Goal: Task Accomplishment & Management: Complete application form

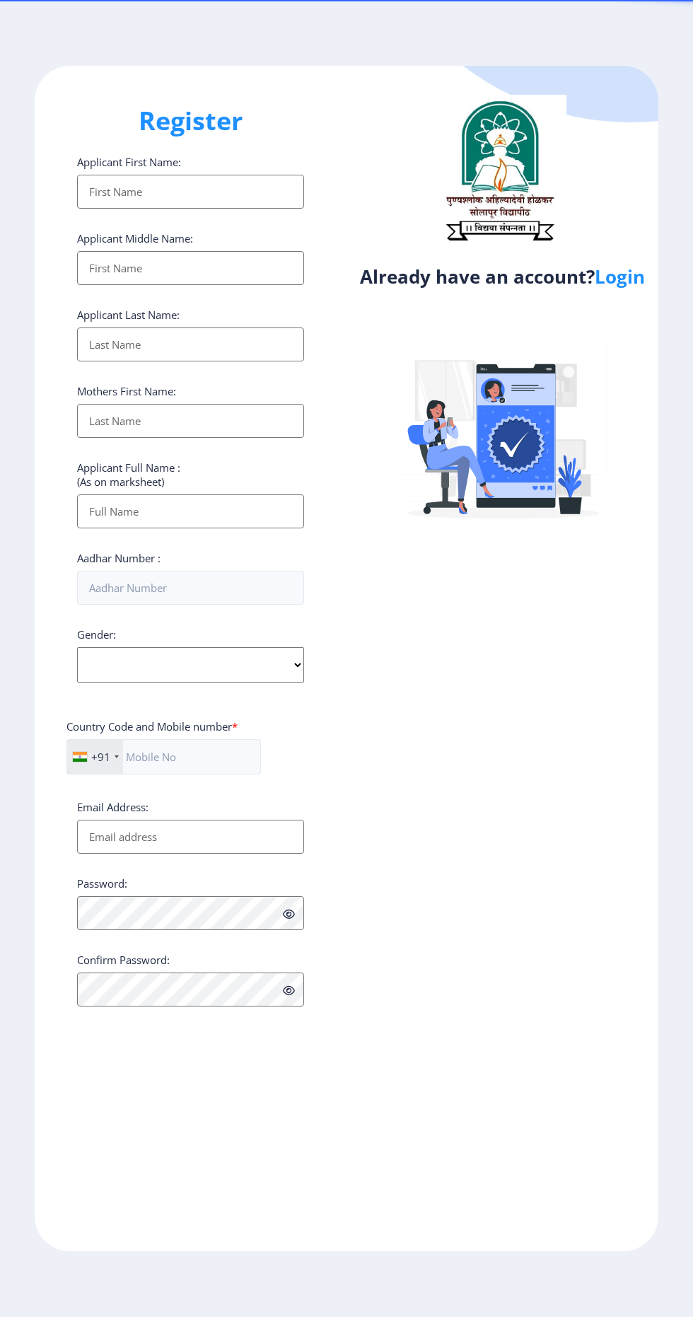
select select
click at [623, 281] on link "Login" at bounding box center [620, 276] width 50 height 25
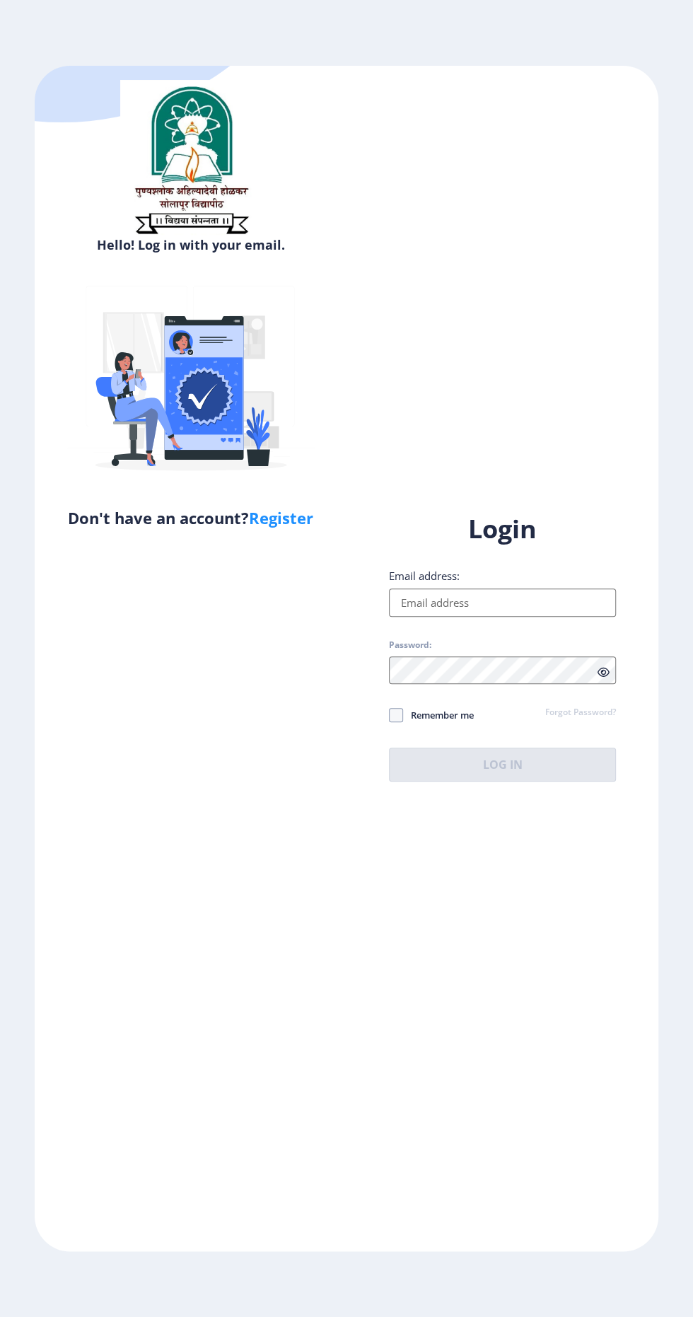
click at [530, 617] on input "Email address:" at bounding box center [502, 602] width 227 height 28
type input "[EMAIL_ADDRESS][DOMAIN_NAME]"
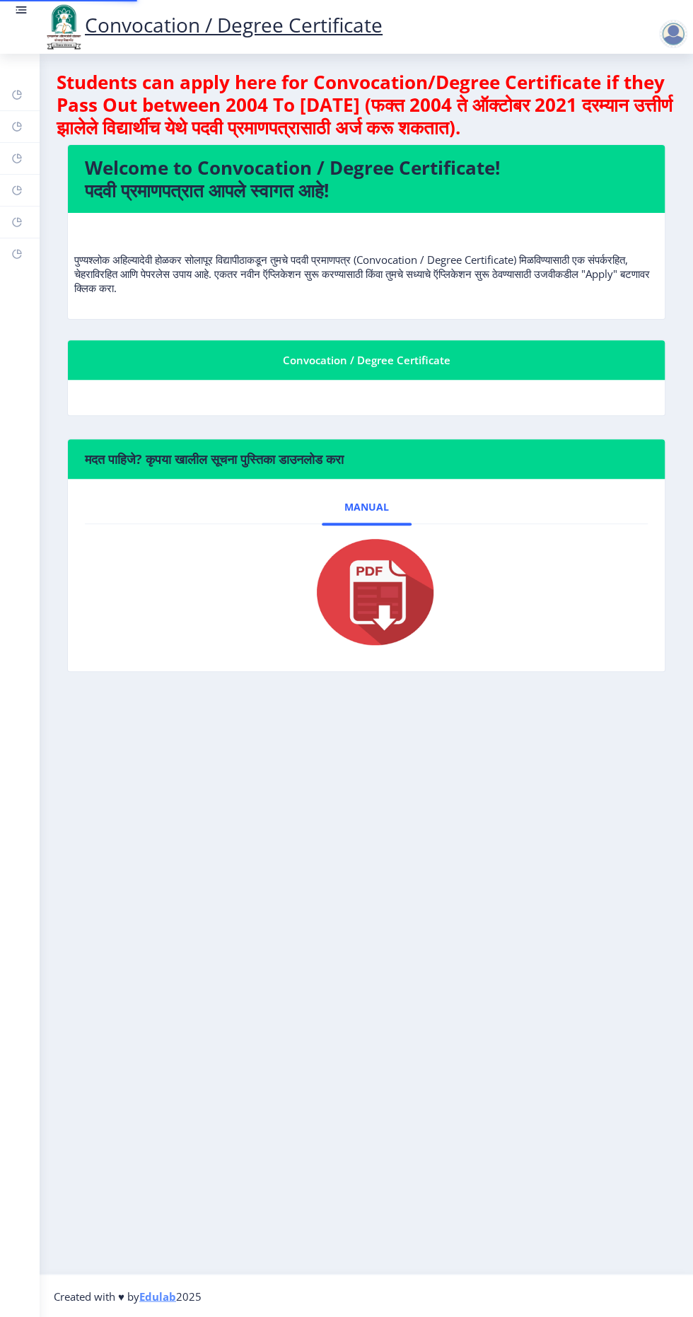
click at [532, 649] on div at bounding box center [366, 591] width 518 height 113
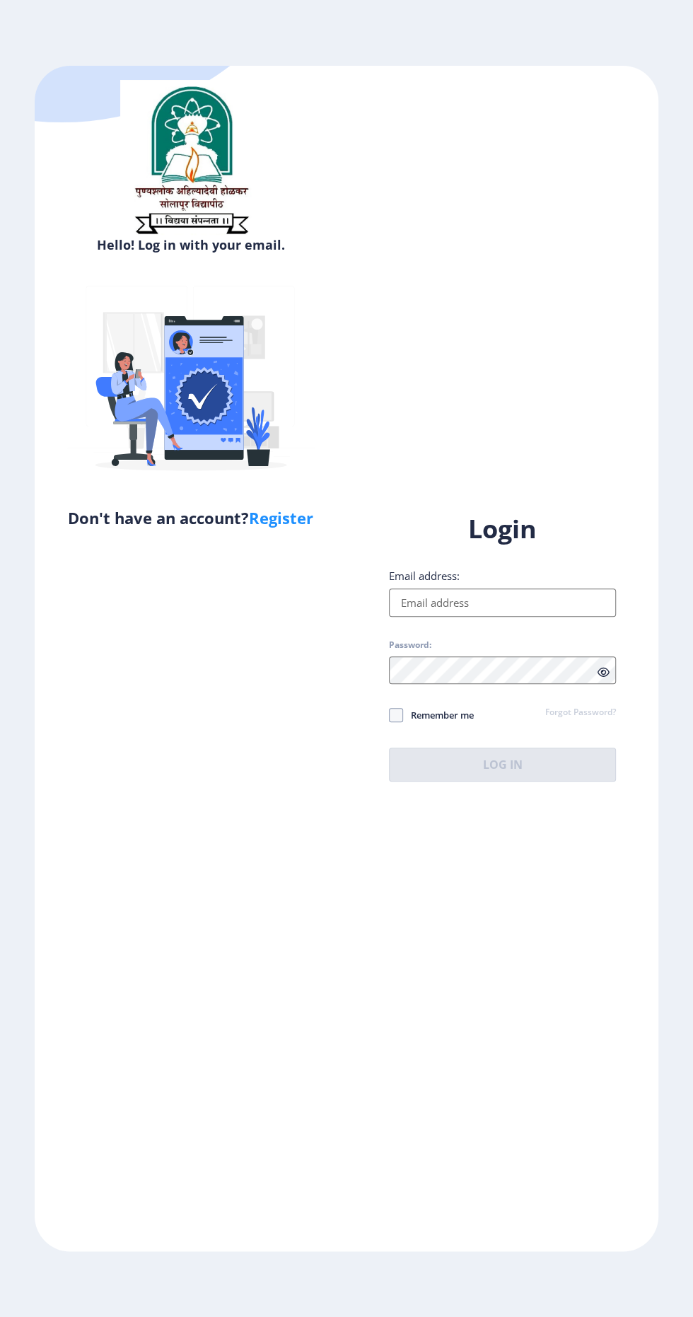
select select
